Goal: Task Accomplishment & Management: Manage account settings

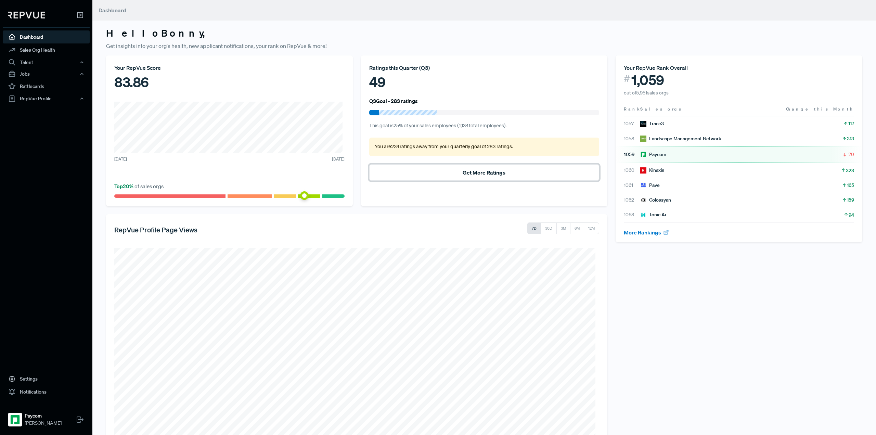
click at [468, 170] on button "Get More Ratings" at bounding box center [484, 172] width 230 height 16
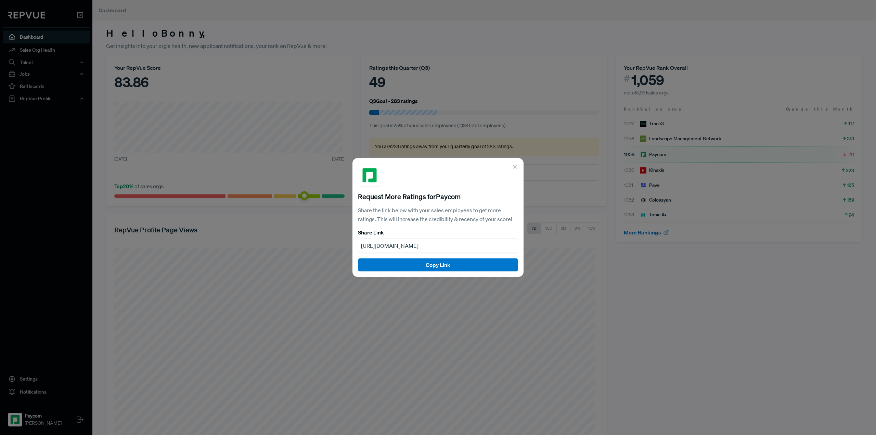
click at [516, 163] on icon at bounding box center [515, 166] width 6 height 6
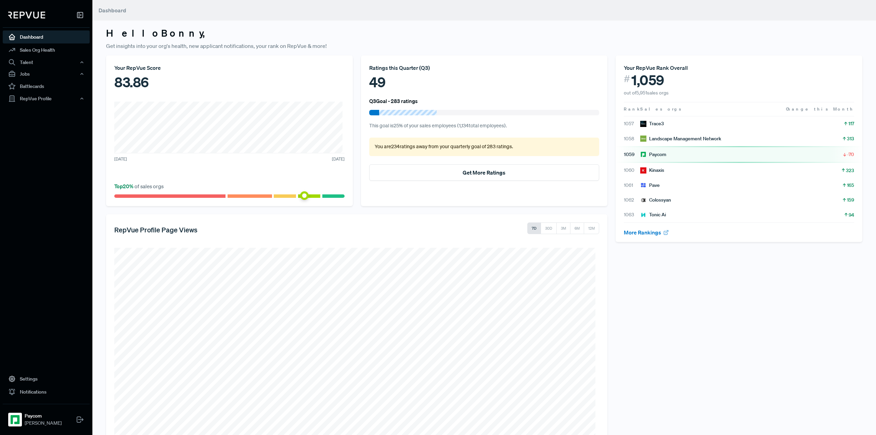
click at [490, 123] on p "This goal is 25 % of your sales employees ( 1,134 total employees)." at bounding box center [484, 126] width 230 height 8
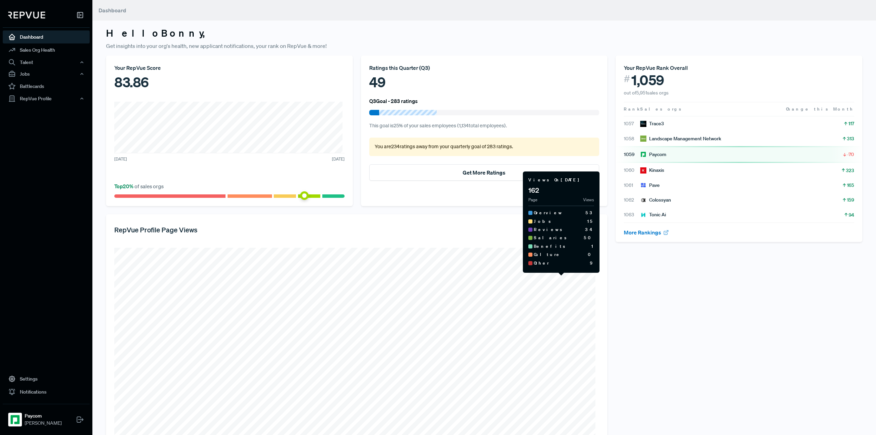
scroll to position [73, 0]
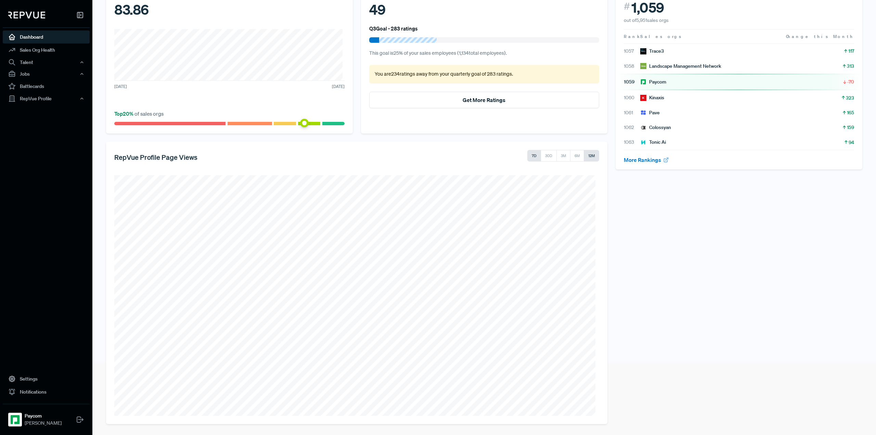
click at [586, 156] on button "12M" at bounding box center [591, 156] width 15 height 12
click at [630, 388] on div "Your RepVue Rank Overall # 1,059 out of 5,951 sales orgs Rank Sales orgs Change…" at bounding box center [738, 203] width 255 height 441
click at [574, 154] on button "6M" at bounding box center [576, 156] width 14 height 12
click at [589, 156] on button "12M" at bounding box center [591, 156] width 15 height 12
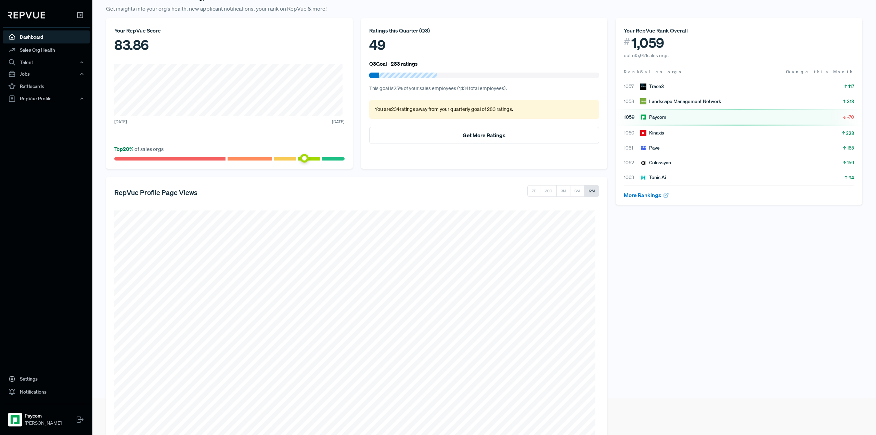
scroll to position [0, 0]
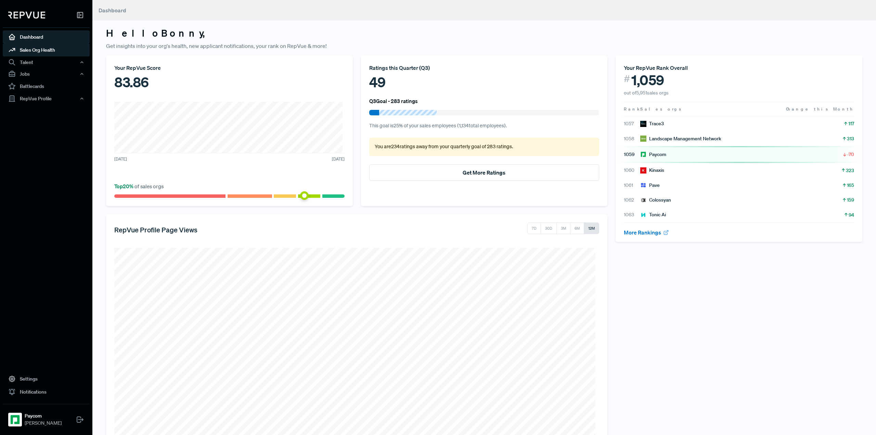
click at [42, 52] on link "Sales Org Health" at bounding box center [46, 49] width 87 height 13
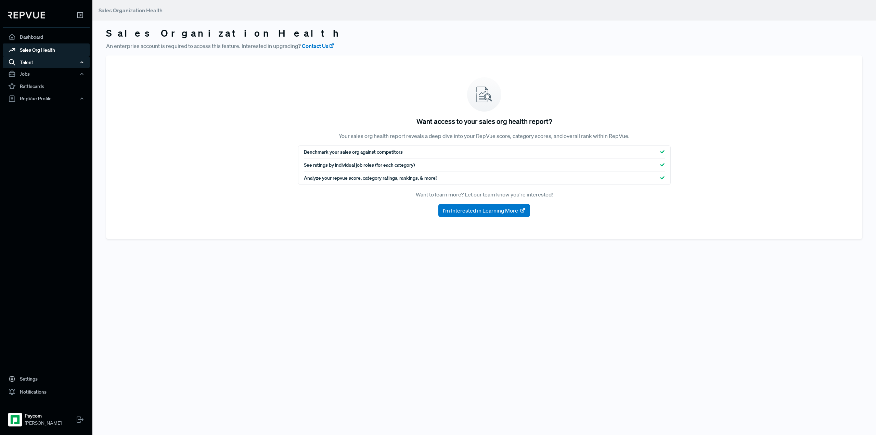
click at [31, 63] on div "Talent" at bounding box center [46, 62] width 87 height 12
click at [39, 74] on link "Talent Data" at bounding box center [55, 75] width 87 height 11
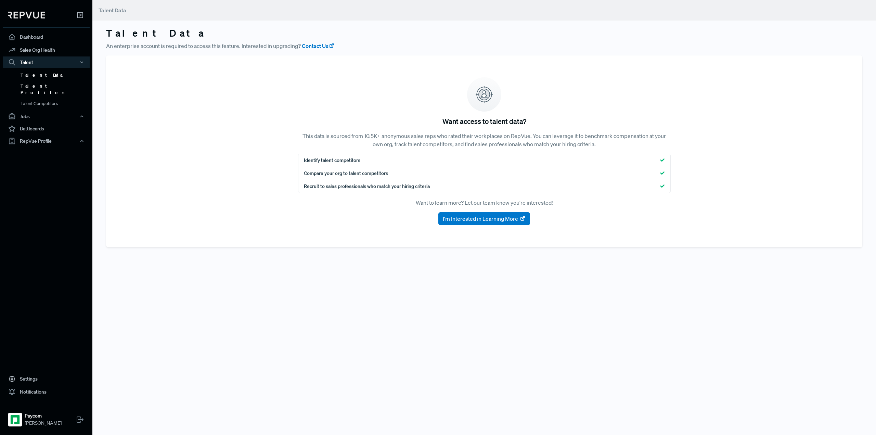
click at [38, 84] on link "Talent Profiles" at bounding box center [55, 89] width 87 height 17
click at [40, 98] on link "Talent Competitors" at bounding box center [55, 106] width 87 height 17
click at [29, 111] on div "Jobs" at bounding box center [46, 116] width 87 height 12
click at [40, 124] on link "Job Listings" at bounding box center [55, 129] width 87 height 11
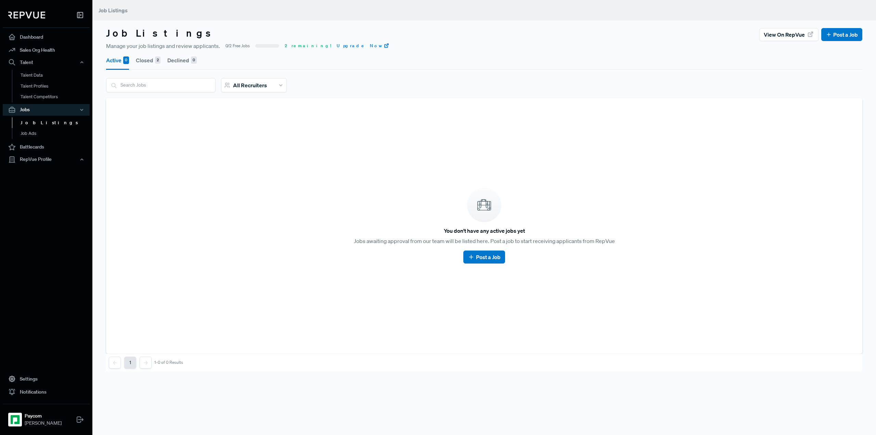
click at [152, 61] on button "Closed 2" at bounding box center [148, 60] width 25 height 19
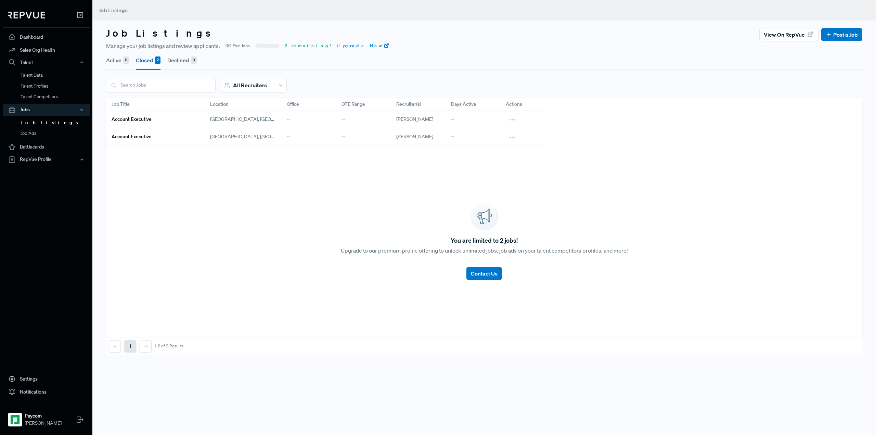
click at [296, 44] on span "2 remaining!" at bounding box center [308, 46] width 47 height 6
click at [134, 118] on h6 "Account Executive" at bounding box center [132, 119] width 40 height 6
click at [34, 122] on link "Job Listings" at bounding box center [55, 122] width 87 height 11
click at [39, 146] on link "Battlecards" at bounding box center [46, 147] width 87 height 13
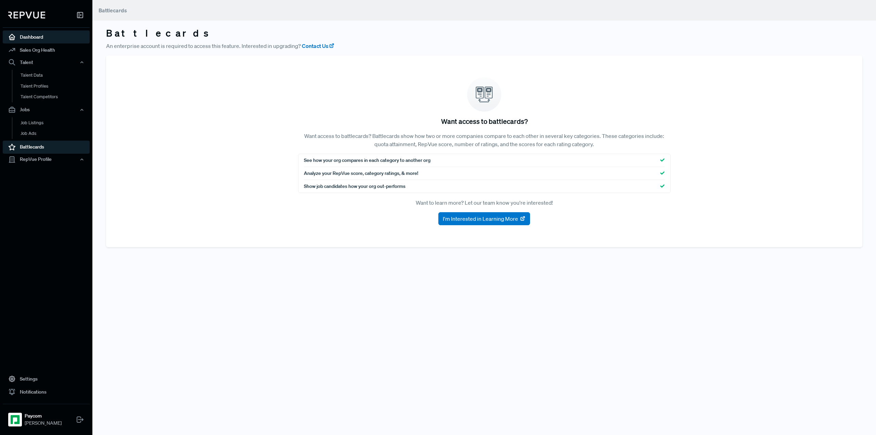
click at [38, 38] on link "Dashboard" at bounding box center [46, 36] width 87 height 13
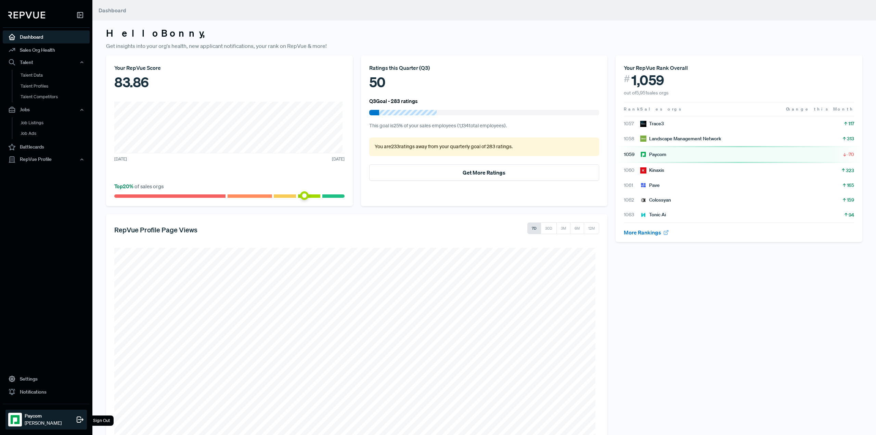
click at [40, 417] on strong "Paycom" at bounding box center [43, 415] width 37 height 7
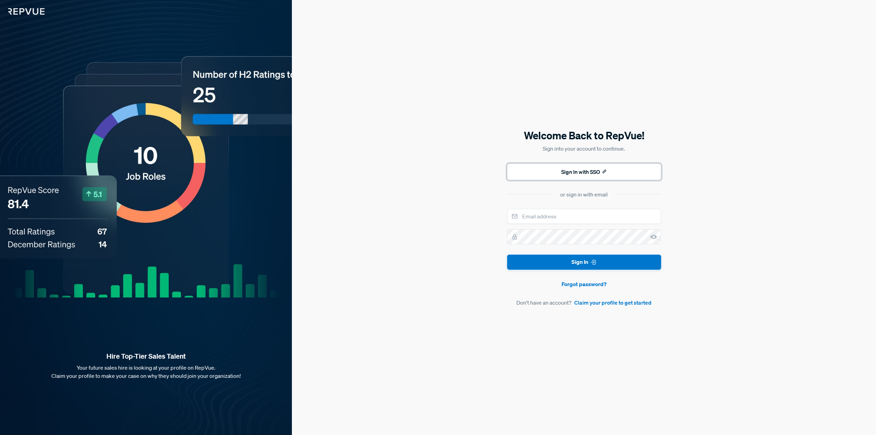
click at [587, 170] on button "Sign In with SSO" at bounding box center [584, 171] width 154 height 16
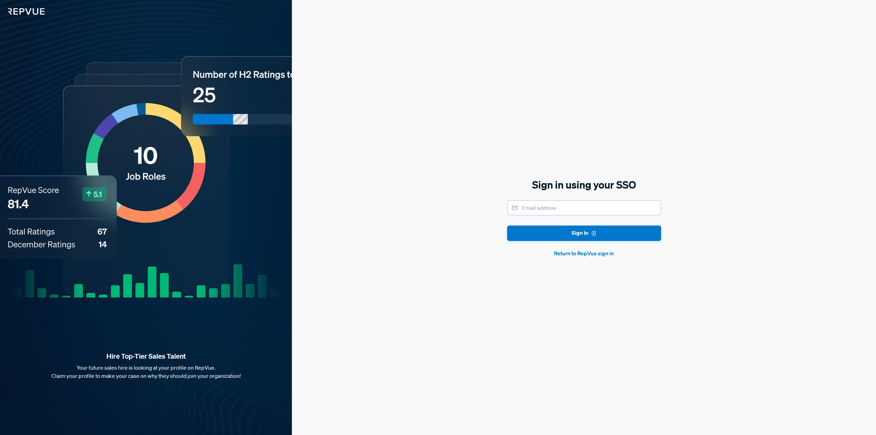
click at [575, 209] on input "email" at bounding box center [584, 207] width 154 height 15
click at [560, 206] on input "email" at bounding box center [584, 207] width 154 height 15
type input "[EMAIL_ADDRESS][PERSON_NAME][DOMAIN_NAME]"
click at [573, 232] on button "Sign In" at bounding box center [584, 232] width 154 height 15
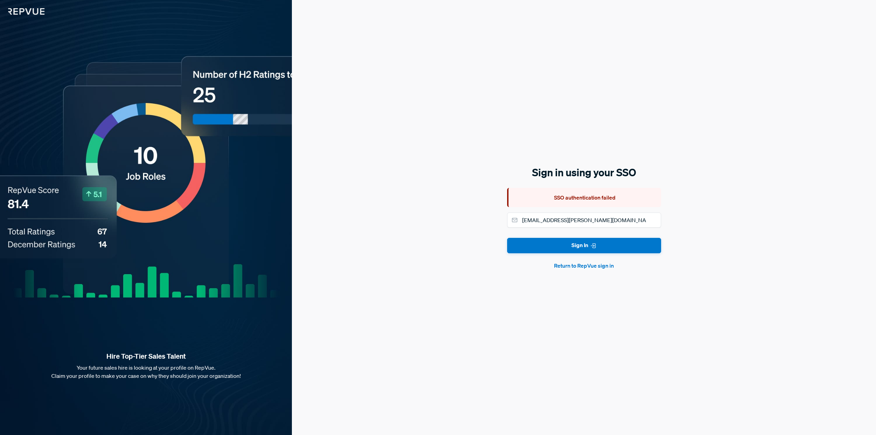
click at [588, 265] on button "Return to RepVue sign in" at bounding box center [584, 265] width 154 height 8
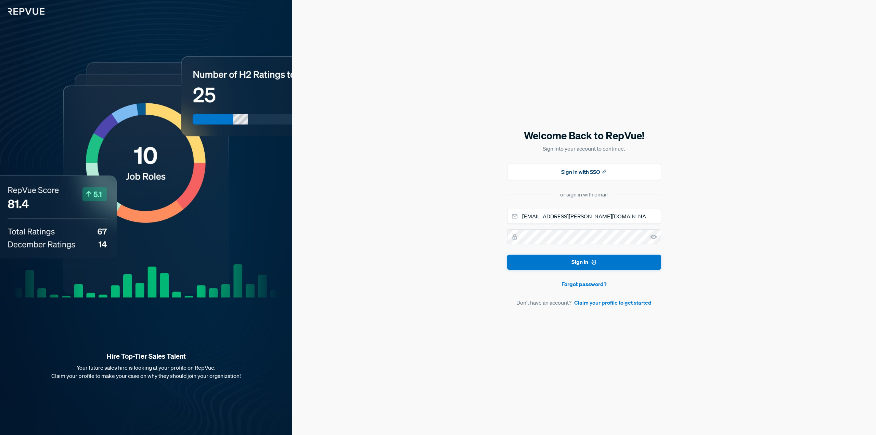
click at [650, 236] on icon at bounding box center [653, 236] width 7 height 7
click at [619, 263] on button "Sign In" at bounding box center [584, 261] width 154 height 15
click at [560, 214] on input "email" at bounding box center [584, 216] width 154 height 15
click at [651, 234] on icon at bounding box center [653, 236] width 7 height 7
click at [552, 216] on input "email" at bounding box center [584, 216] width 154 height 15
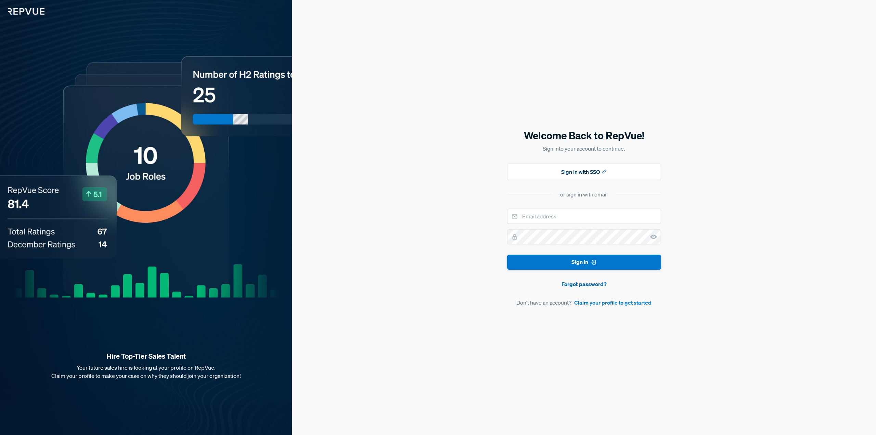
click at [599, 283] on link "Forgot password?" at bounding box center [584, 284] width 154 height 8
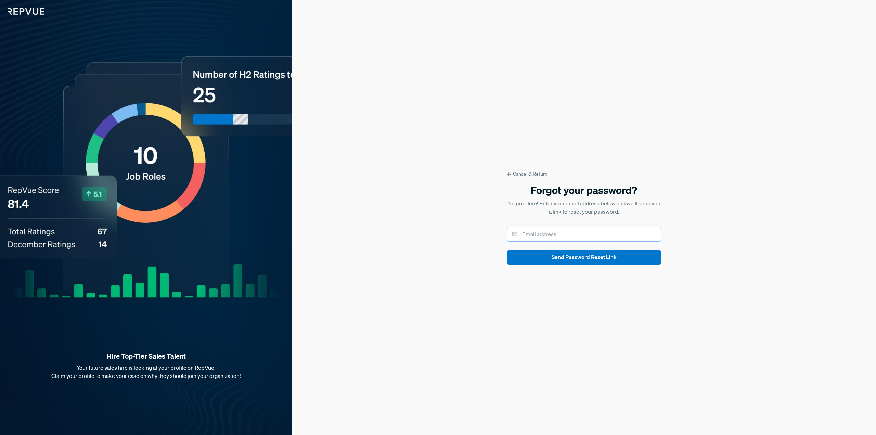
click at [547, 232] on input "email" at bounding box center [584, 233] width 154 height 15
type input "[EMAIL_ADDRESS][PERSON_NAME][DOMAIN_NAME]"
click at [576, 257] on button "Send Password Reset Link" at bounding box center [584, 257] width 154 height 15
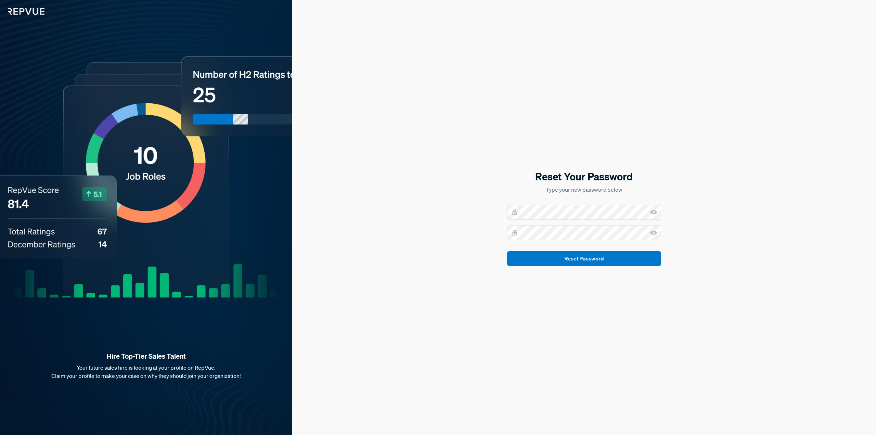
click at [654, 213] on icon at bounding box center [653, 212] width 7 height 7
click at [651, 232] on use at bounding box center [653, 232] width 7 height 4
click at [507, 251] on button "Reset Password" at bounding box center [584, 258] width 154 height 15
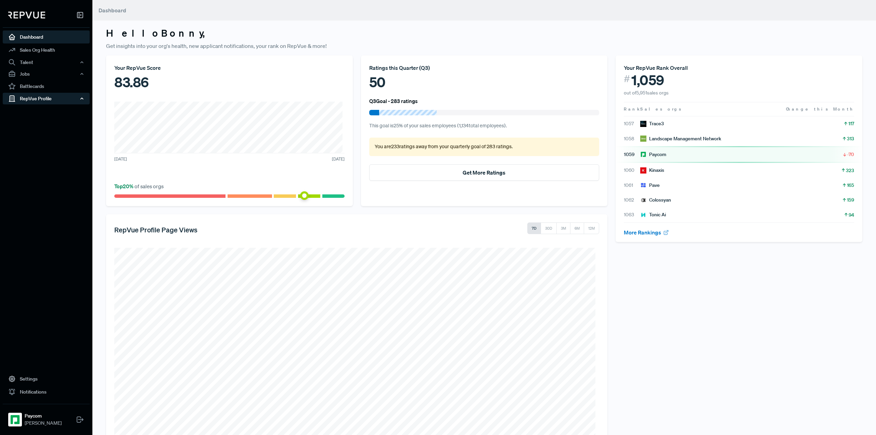
click at [39, 99] on div "RepVue Profile" at bounding box center [46, 99] width 87 height 12
click at [37, 122] on link "Reviews" at bounding box center [55, 122] width 87 height 11
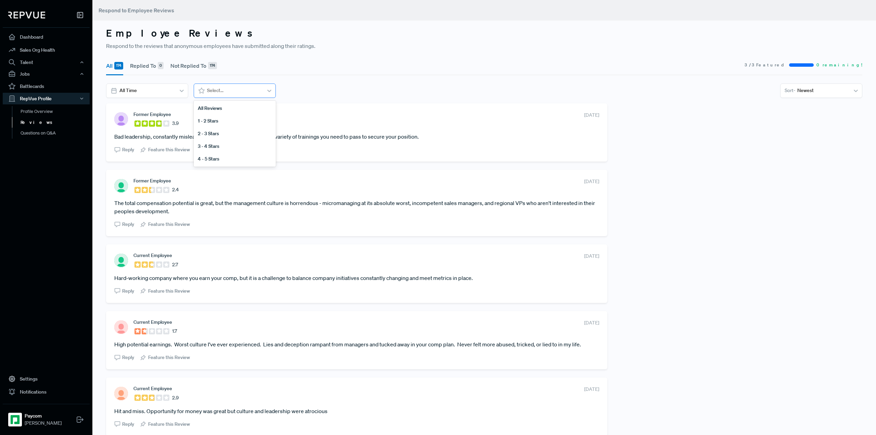
click at [269, 89] on icon at bounding box center [269, 90] width 7 height 7
click at [354, 84] on section "All Time 5 results available. Use Up and Down to choose options, press Enter to…" at bounding box center [484, 90] width 756 height 14
click at [819, 85] on div "Newest" at bounding box center [822, 90] width 54 height 11
click at [821, 86] on div "Newest" at bounding box center [822, 90] width 54 height 11
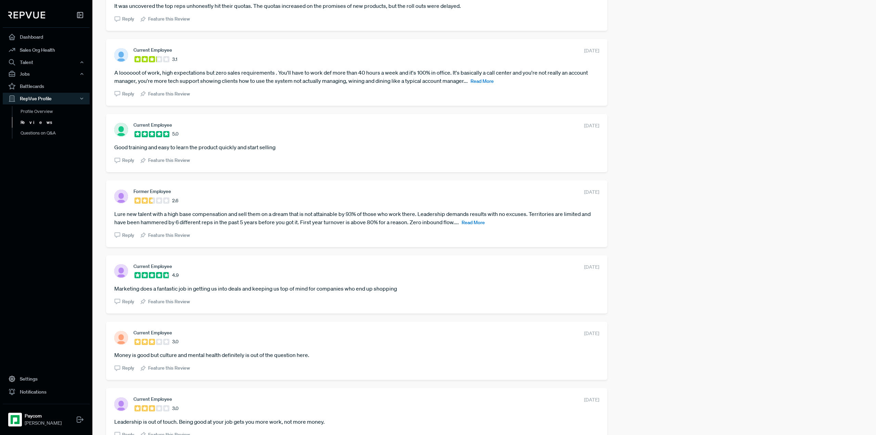
scroll to position [1060, 0]
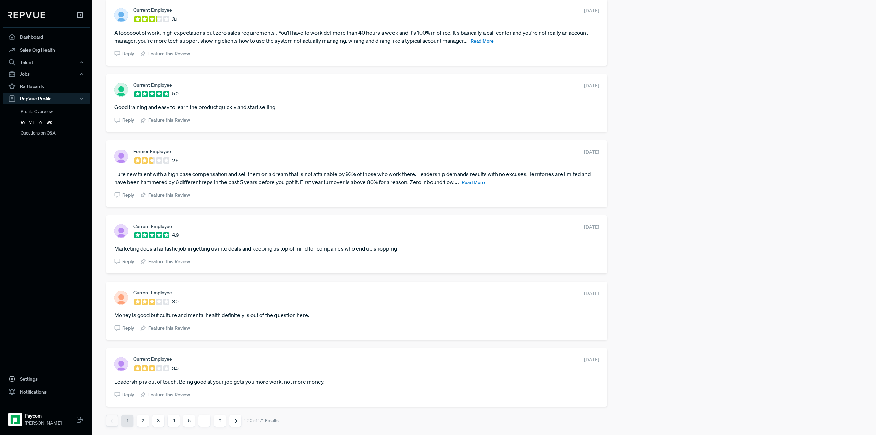
click at [221, 423] on button "9" at bounding box center [220, 421] width 12 height 12
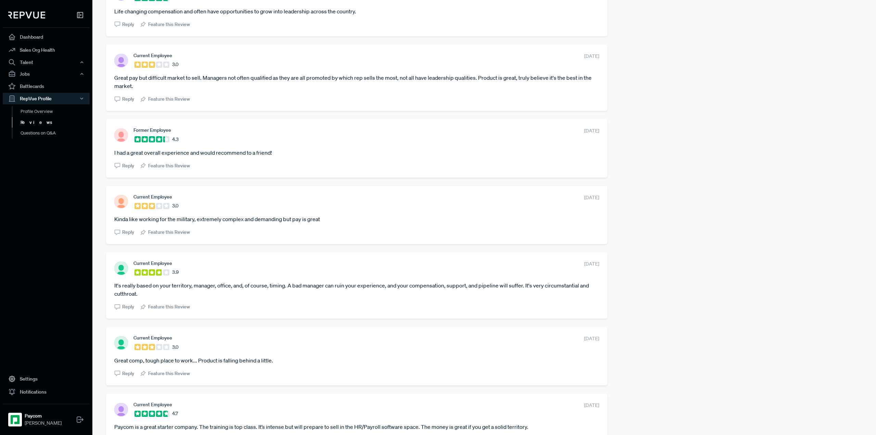
scroll to position [652, 0]
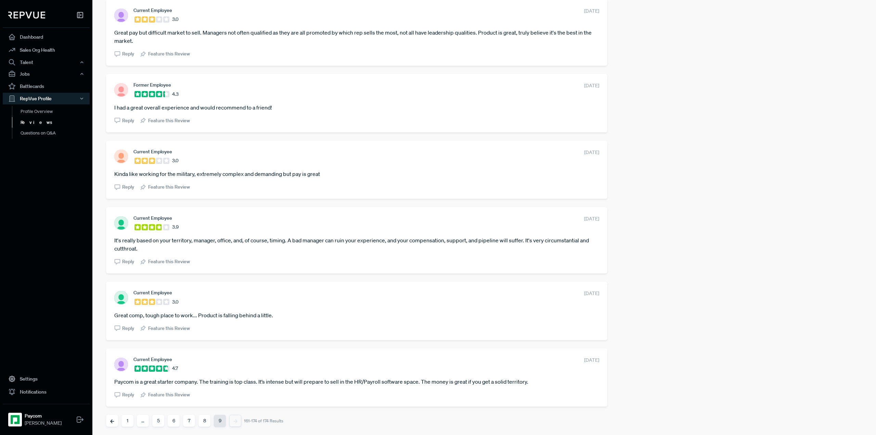
click at [220, 421] on button "9" at bounding box center [220, 421] width 12 height 12
click at [262, 394] on section "Reply Feature this Review" at bounding box center [356, 393] width 485 height 10
click at [261, 366] on section "Current Employee 4.7 June 7, 2025" at bounding box center [356, 363] width 485 height 15
click at [172, 421] on button "6" at bounding box center [174, 421] width 12 height 12
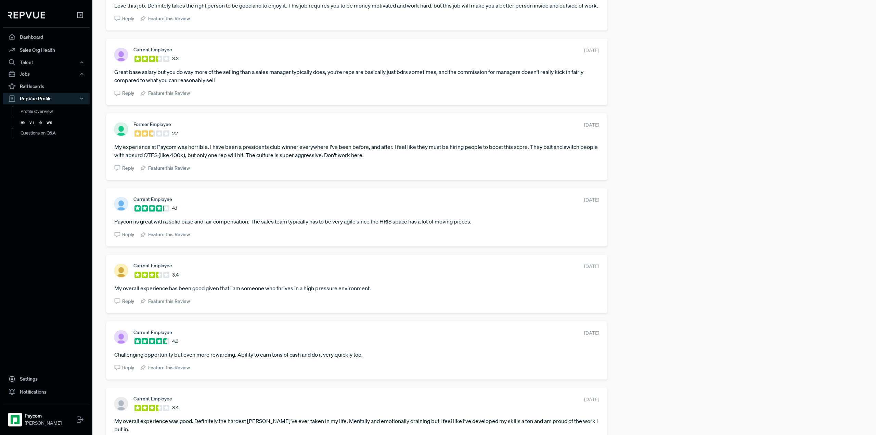
scroll to position [1125, 0]
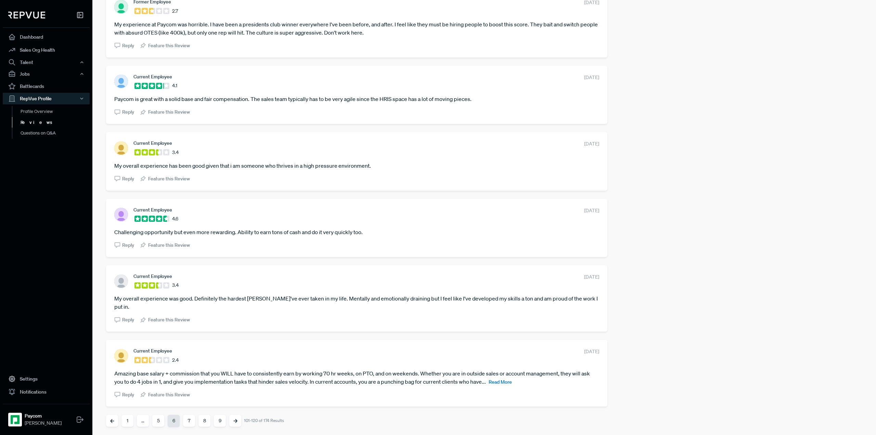
click at [162, 420] on button "5" at bounding box center [158, 421] width 12 height 12
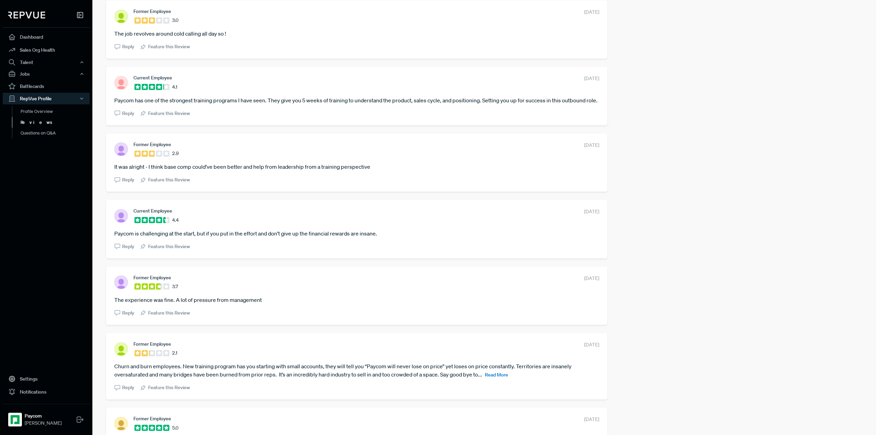
scroll to position [1068, 0]
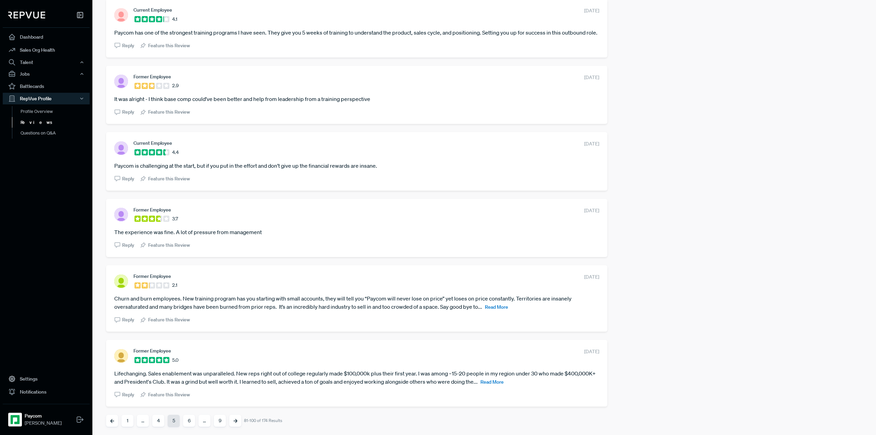
click at [157, 423] on button "4" at bounding box center [158, 421] width 12 height 12
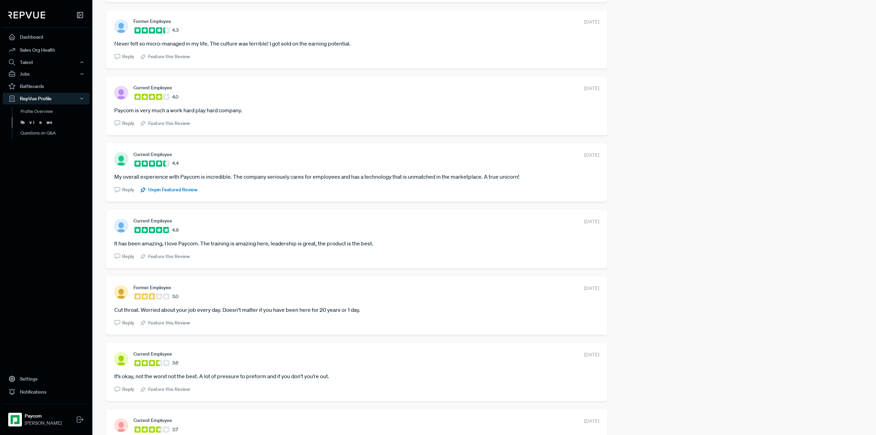
scroll to position [1051, 0]
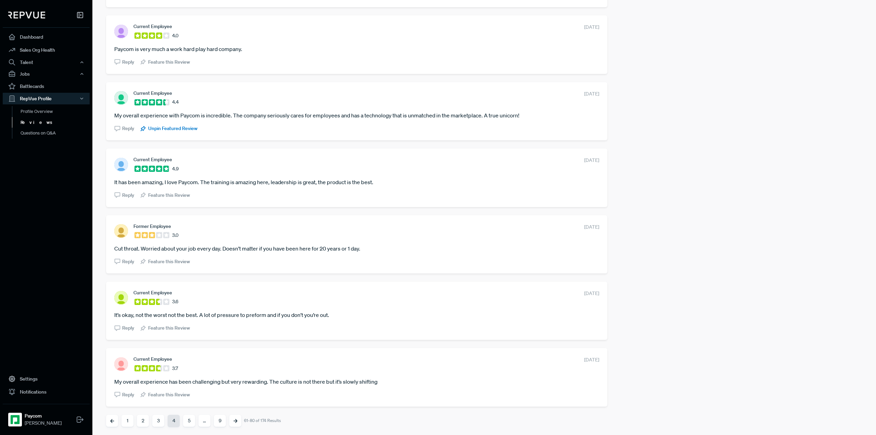
click at [157, 422] on button "3" at bounding box center [158, 421] width 12 height 12
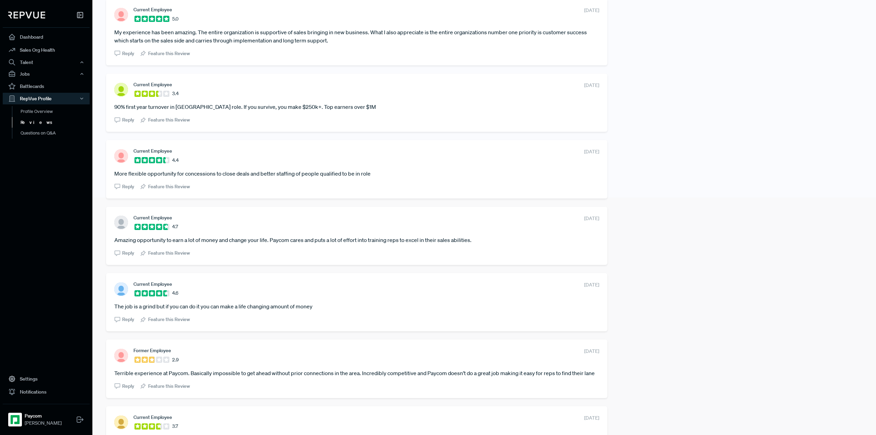
scroll to position [187, 0]
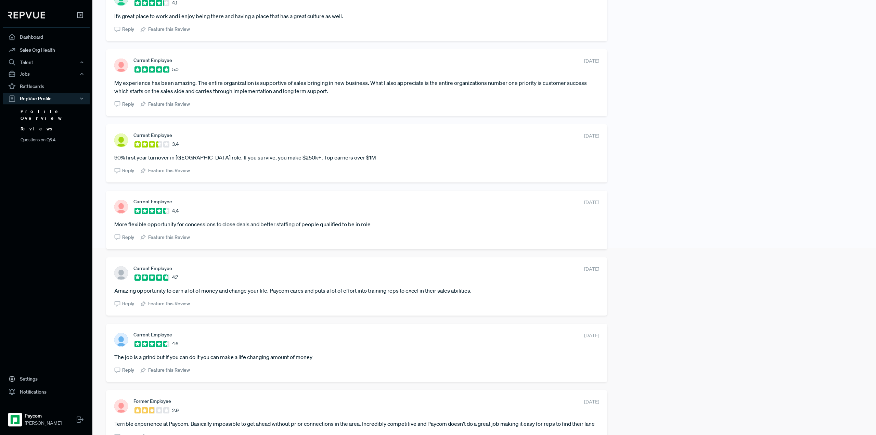
click at [45, 110] on link "Profile Overview" at bounding box center [55, 114] width 87 height 17
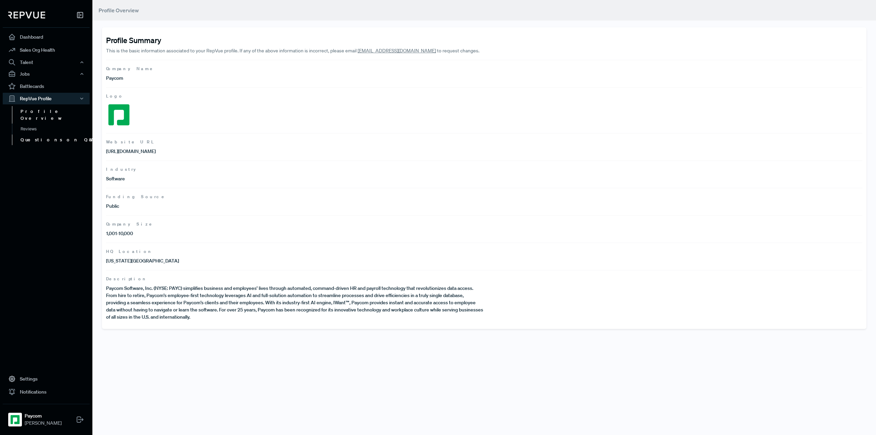
click at [40, 134] on link "Questions on Q&A" at bounding box center [55, 139] width 87 height 11
